Goal: Task Accomplishment & Management: Use online tool/utility

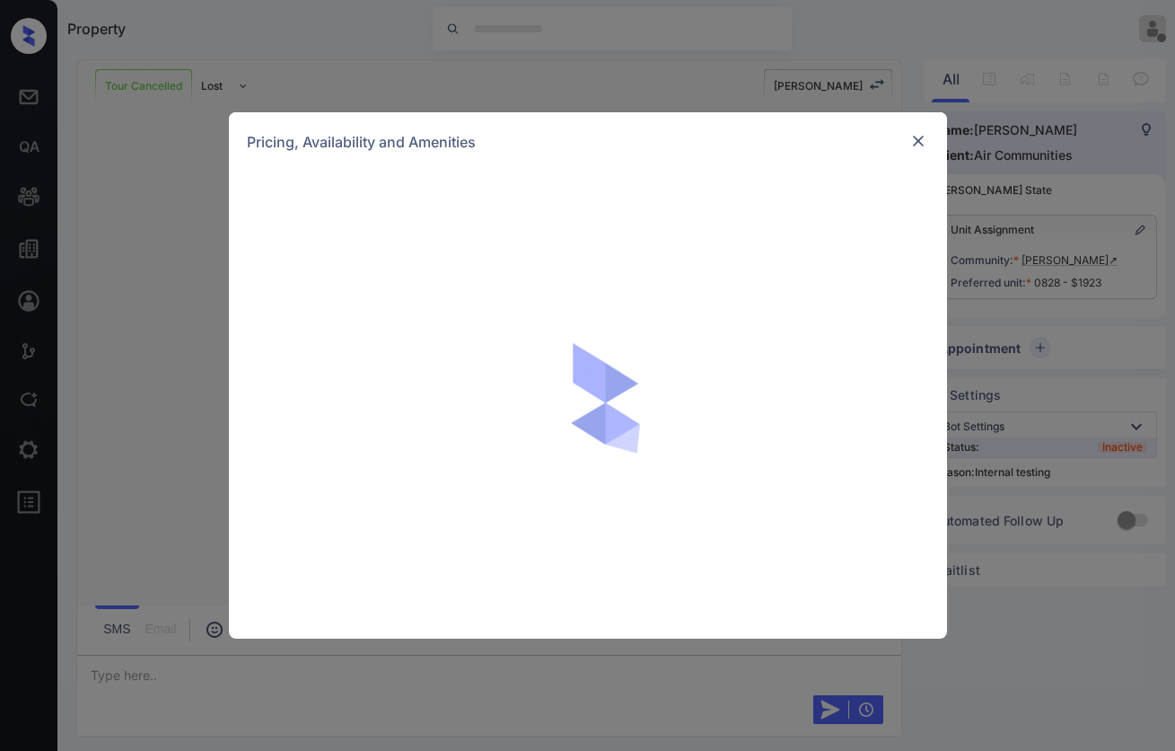
scroll to position [14234, 0]
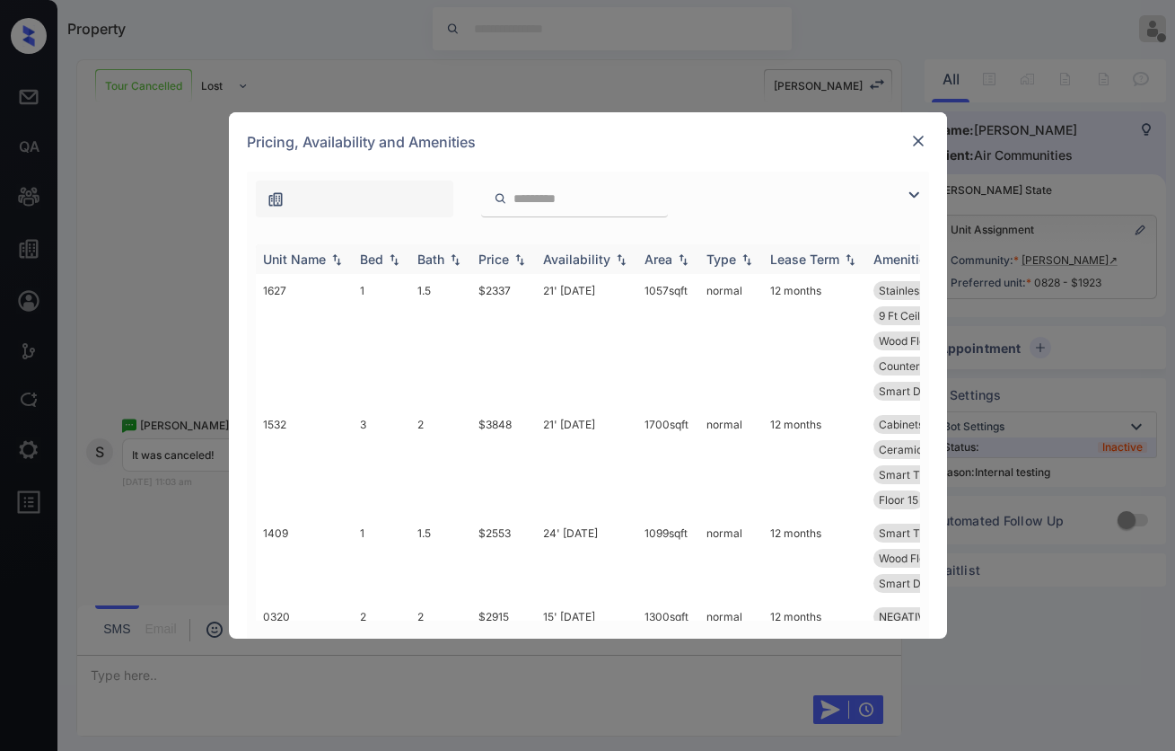
click at [345, 262] on img at bounding box center [337, 259] width 18 height 13
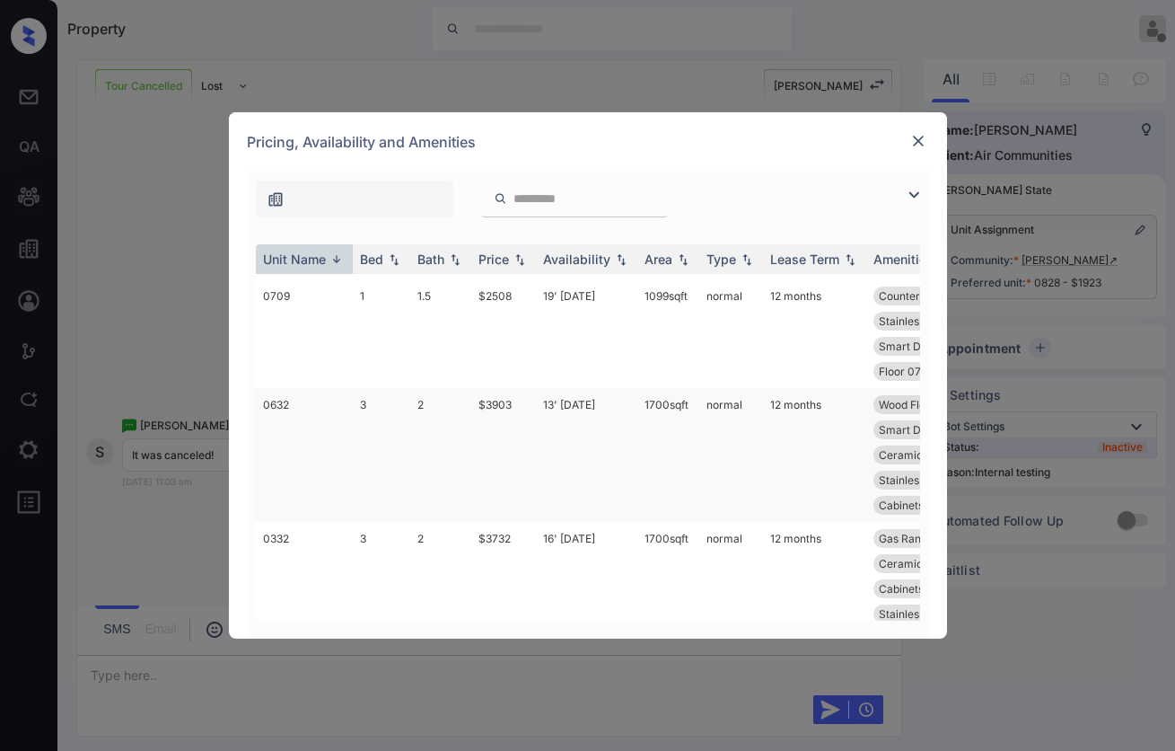
scroll to position [2350, 0]
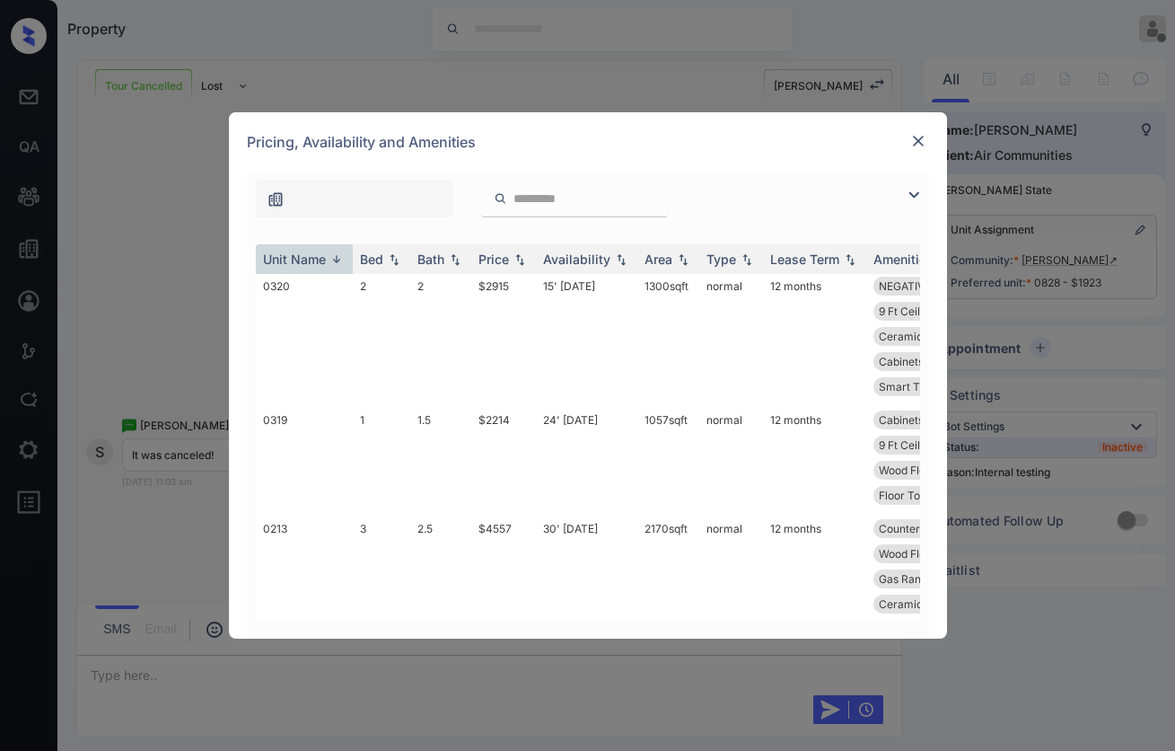
click at [911, 145] on img at bounding box center [919, 141] width 18 height 18
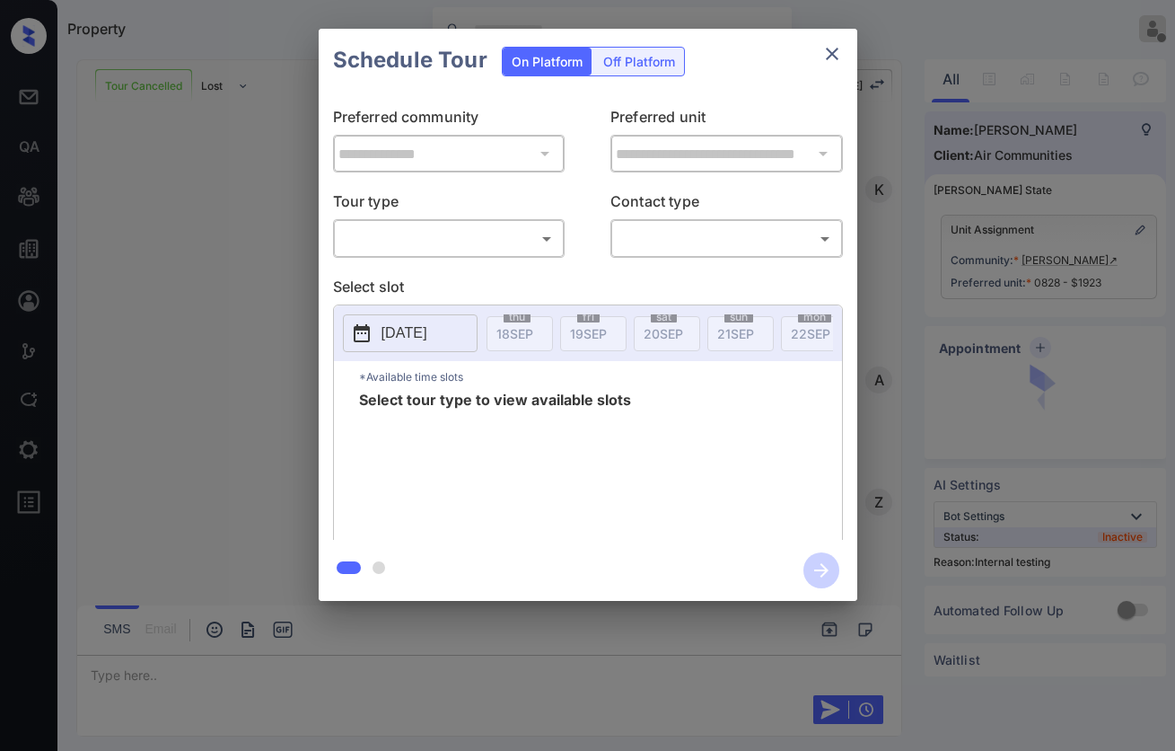
scroll to position [14234, 0]
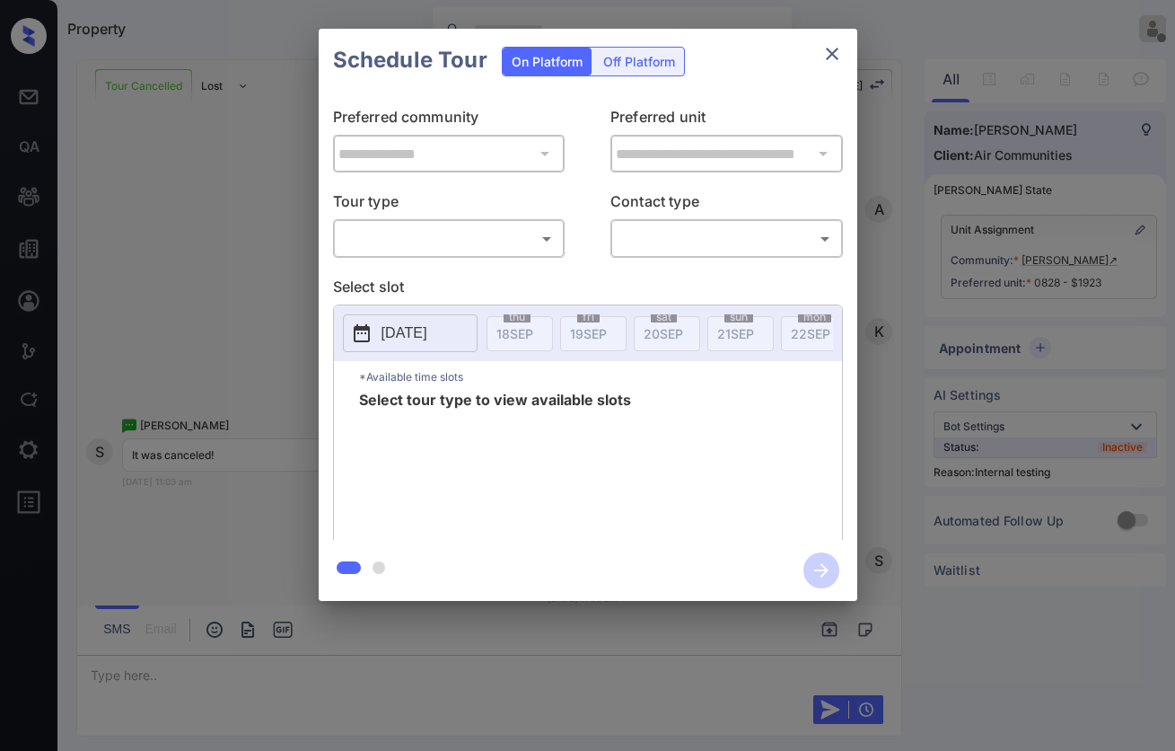
click at [367, 255] on div "​ ​" at bounding box center [449, 238] width 233 height 39
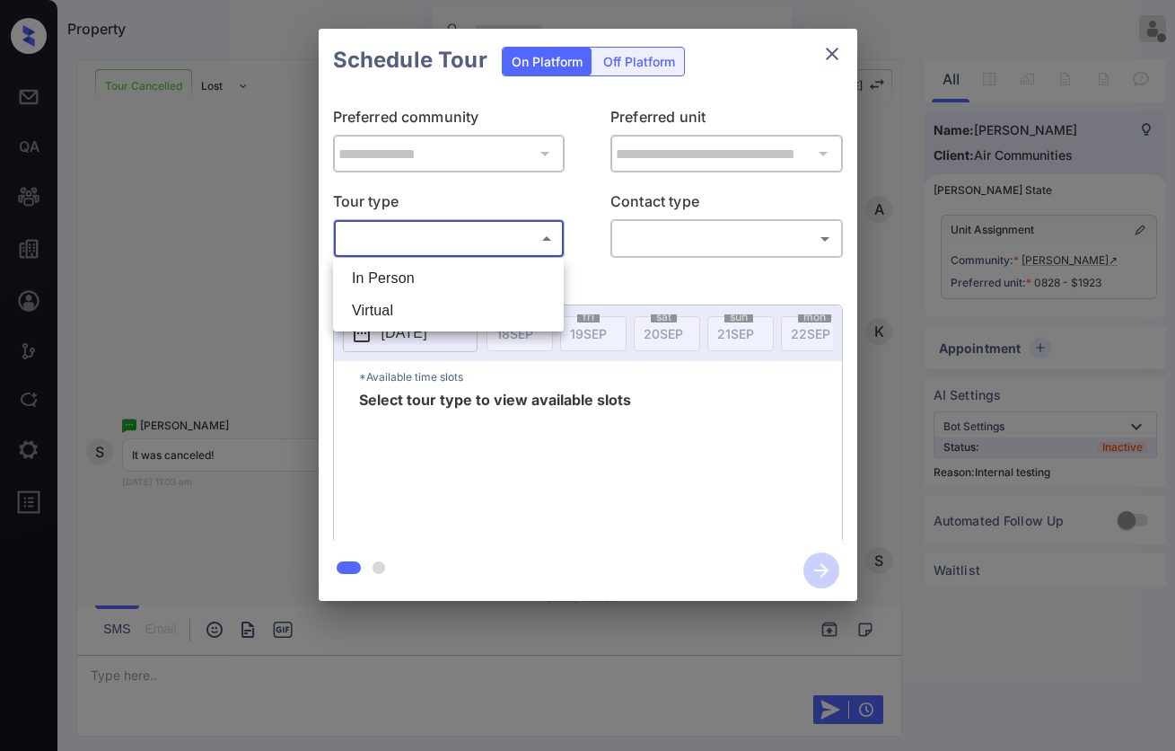
click at [383, 232] on body "Property Vhic Offline Set yourself online Set yourself on break Profile Switch …" at bounding box center [587, 375] width 1175 height 751
click at [389, 277] on li "In Person" at bounding box center [449, 278] width 222 height 32
type input "********"
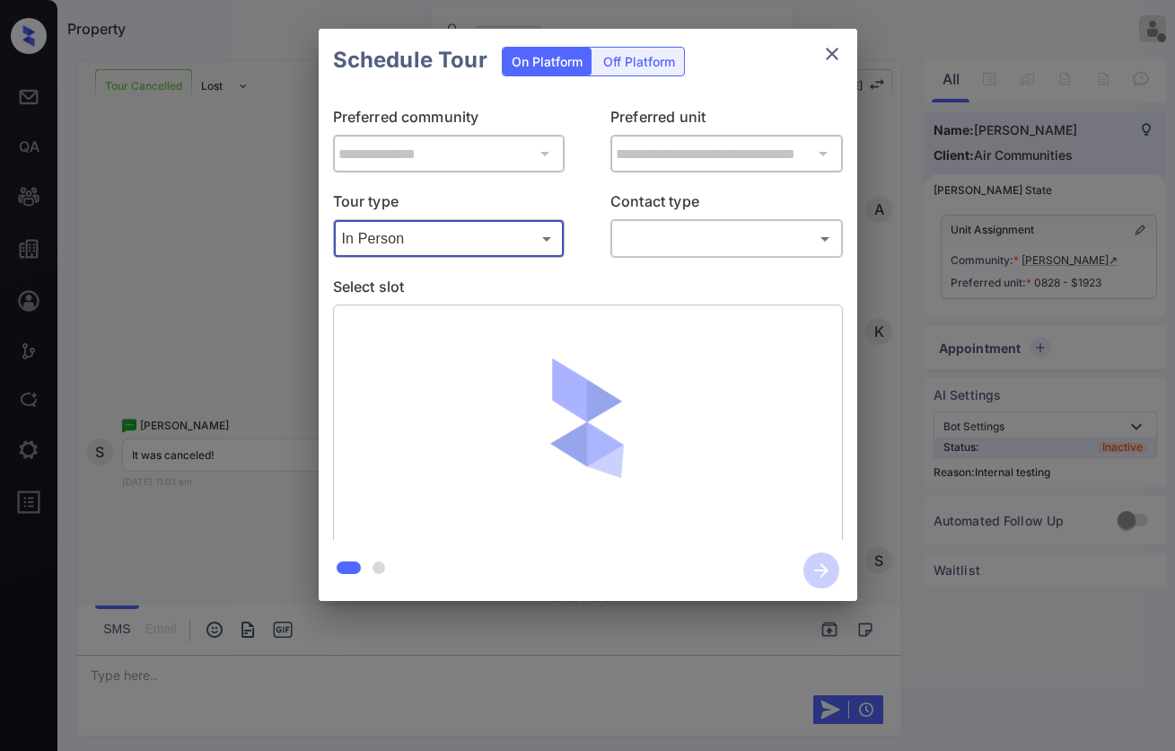
click at [660, 239] on body "Property Vhic Offline Set yourself online Set yourself on break Profile Switch …" at bounding box center [587, 375] width 1175 height 751
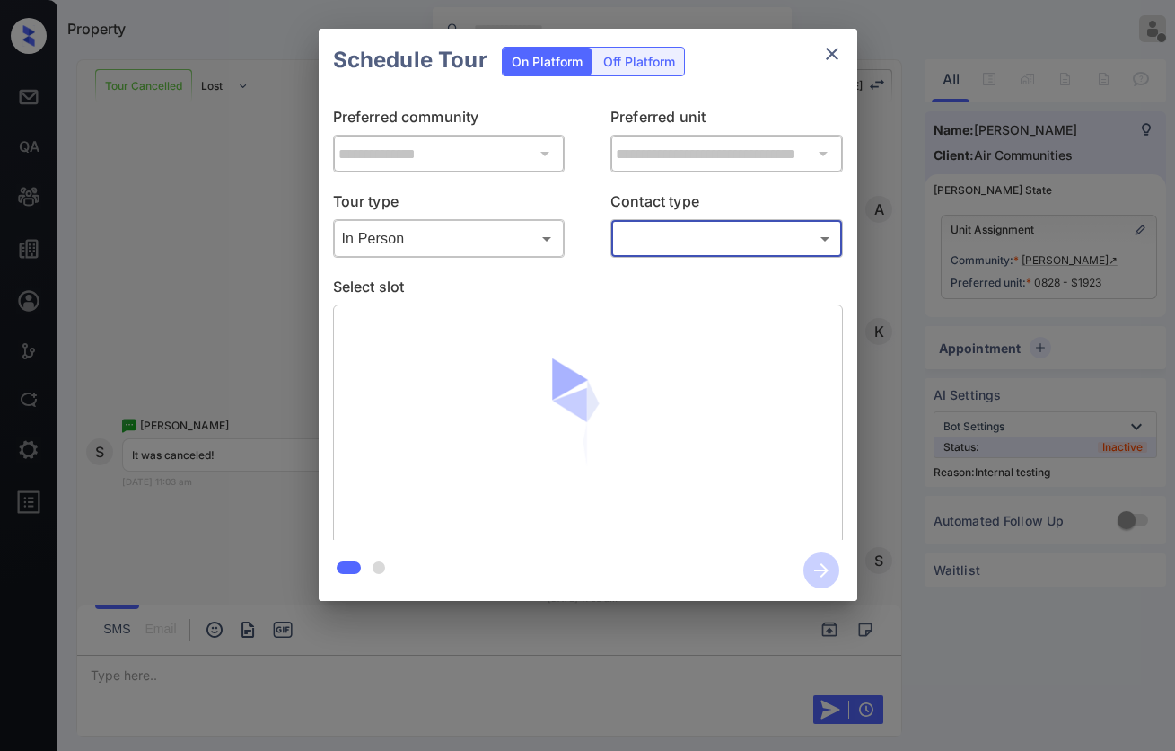
click at [682, 236] on body "Property Vhic Offline Set yourself online Set yourself on break Profile Switch …" at bounding box center [587, 375] width 1175 height 751
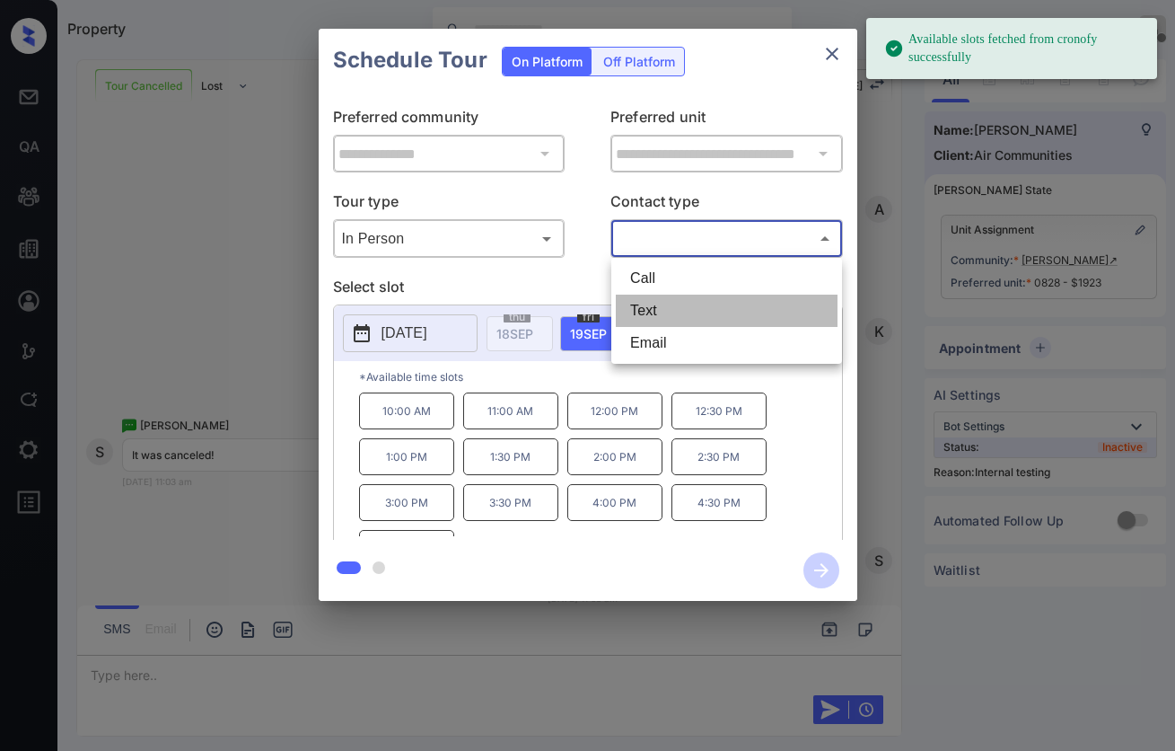
click at [663, 305] on li "Text" at bounding box center [727, 311] width 222 height 32
type input "****"
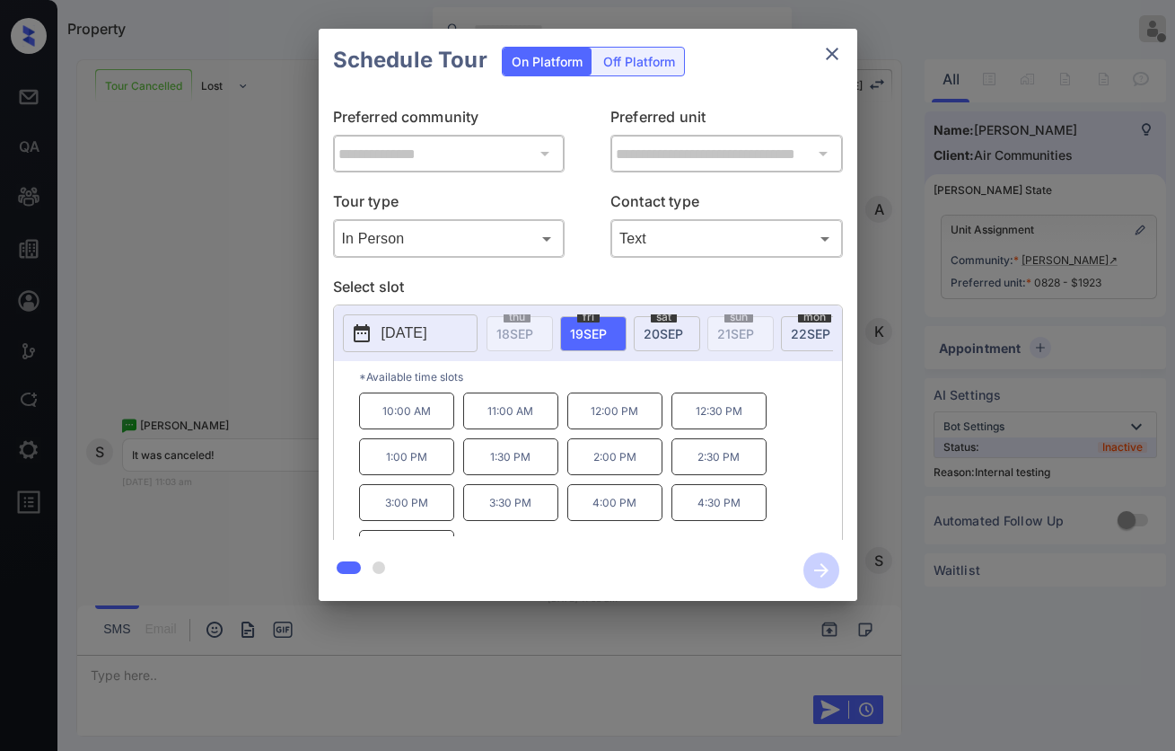
click at [410, 339] on p "2025-09-19" at bounding box center [405, 333] width 46 height 22
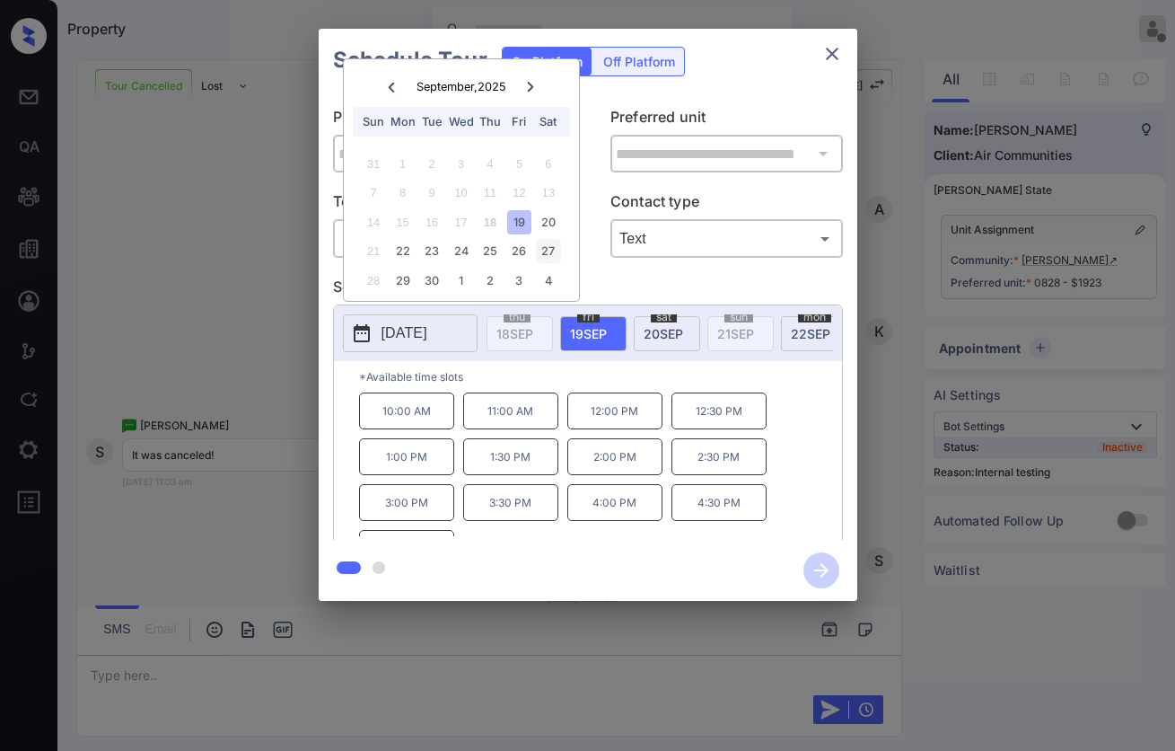
click at [540, 249] on div "27" at bounding box center [548, 251] width 24 height 24
click at [482, 279] on div "2" at bounding box center [490, 281] width 24 height 24
click at [842, 49] on icon "close" at bounding box center [833, 54] width 22 height 22
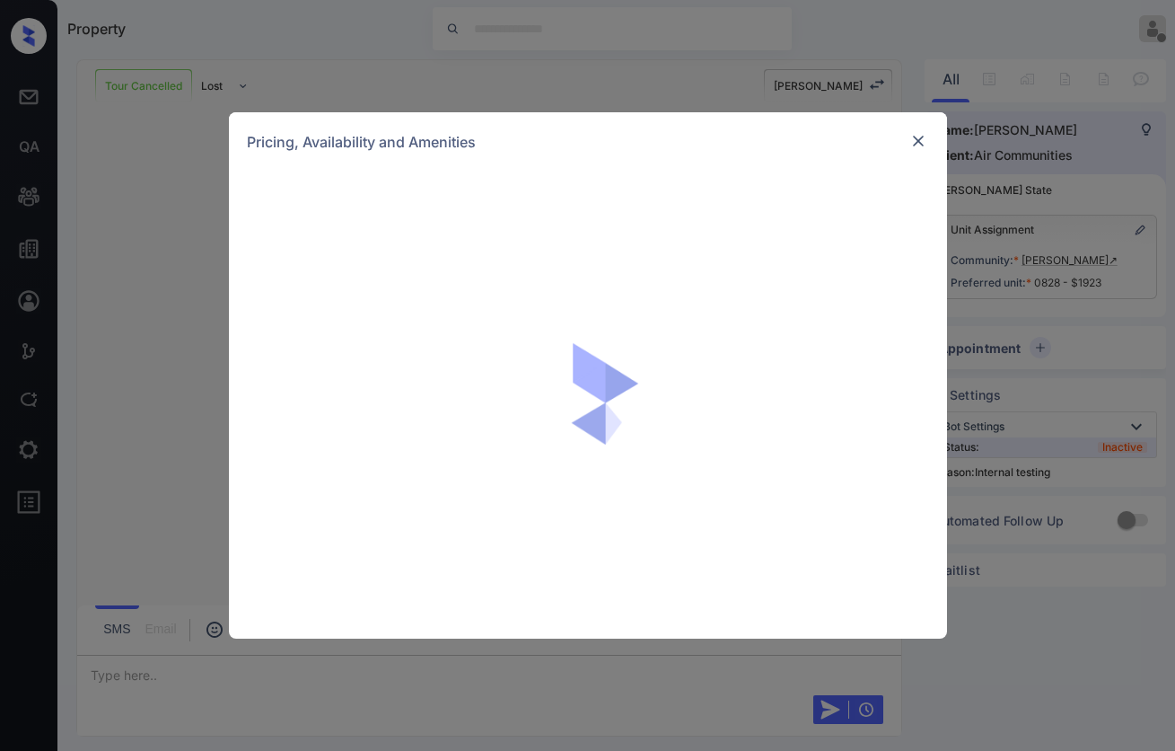
scroll to position [14770, 0]
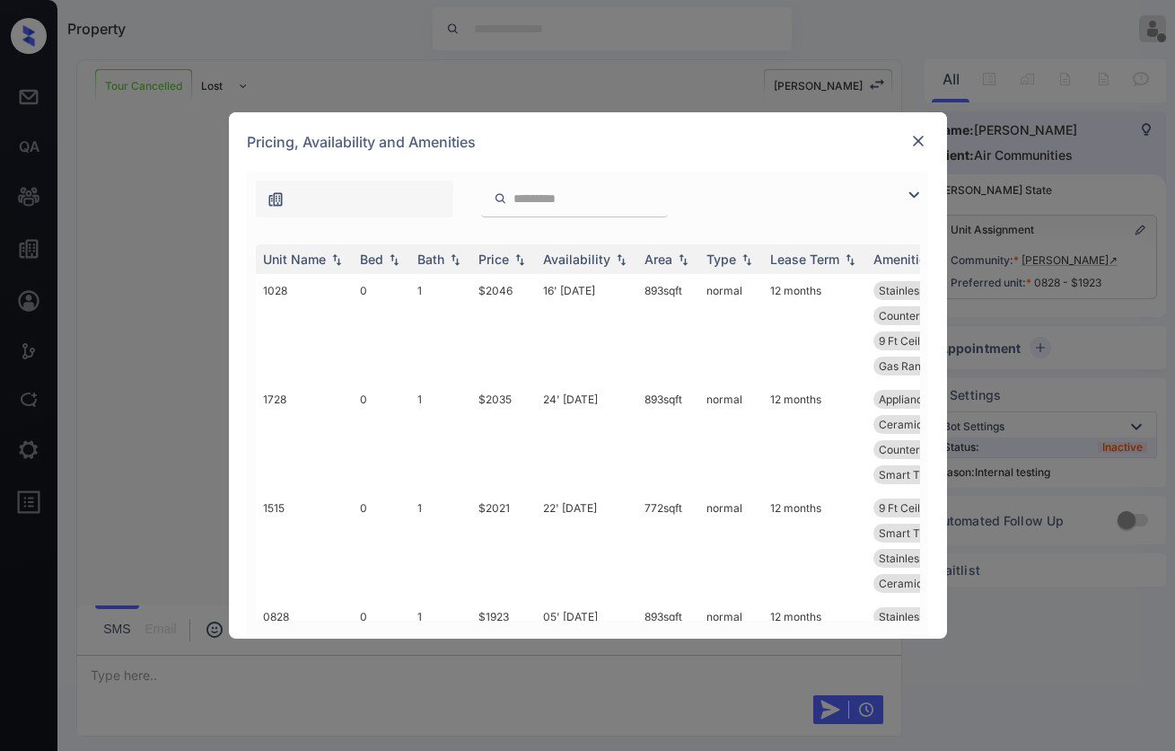
click at [681, 155] on div "Pricing, Availability and Amenities" at bounding box center [588, 141] width 718 height 59
drag, startPoint x: 680, startPoint y: 79, endPoint x: 677, endPoint y: 111, distance: 32.4
click at [680, 79] on div "**********" at bounding box center [587, 375] width 1175 height 751
click at [927, 144] on div at bounding box center [919, 141] width 22 height 22
